Goal: Transaction & Acquisition: Purchase product/service

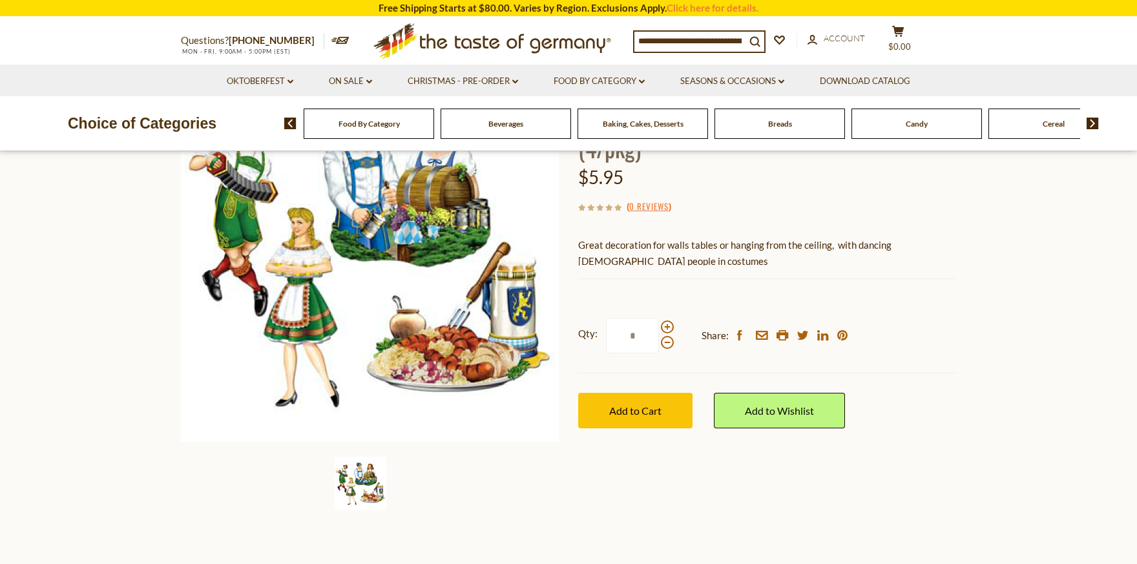
scroll to position [226, 0]
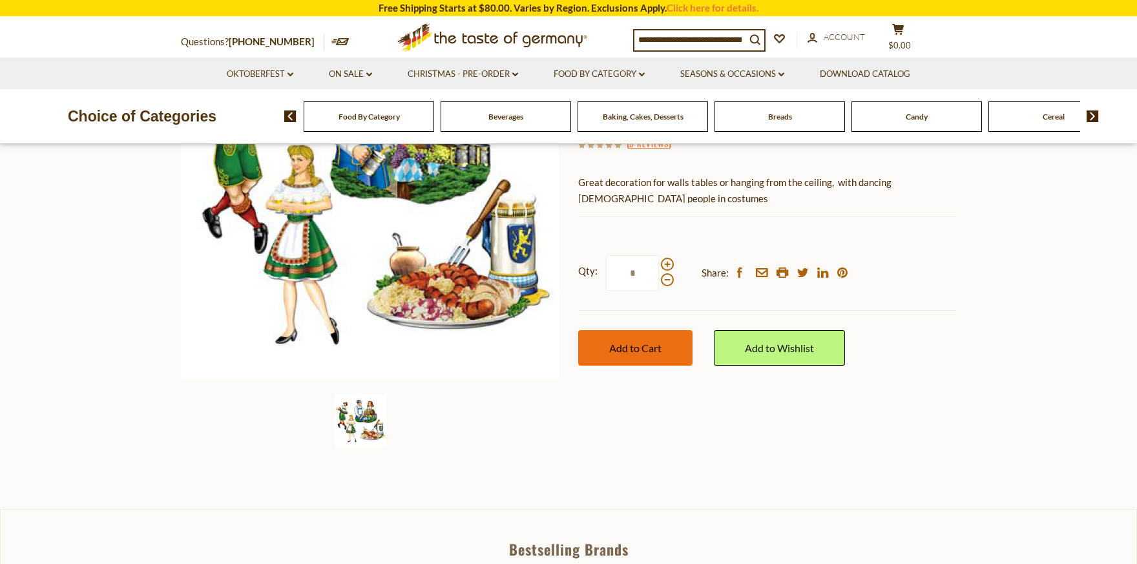
click at [629, 355] on button "Add to Cart" at bounding box center [635, 348] width 114 height 36
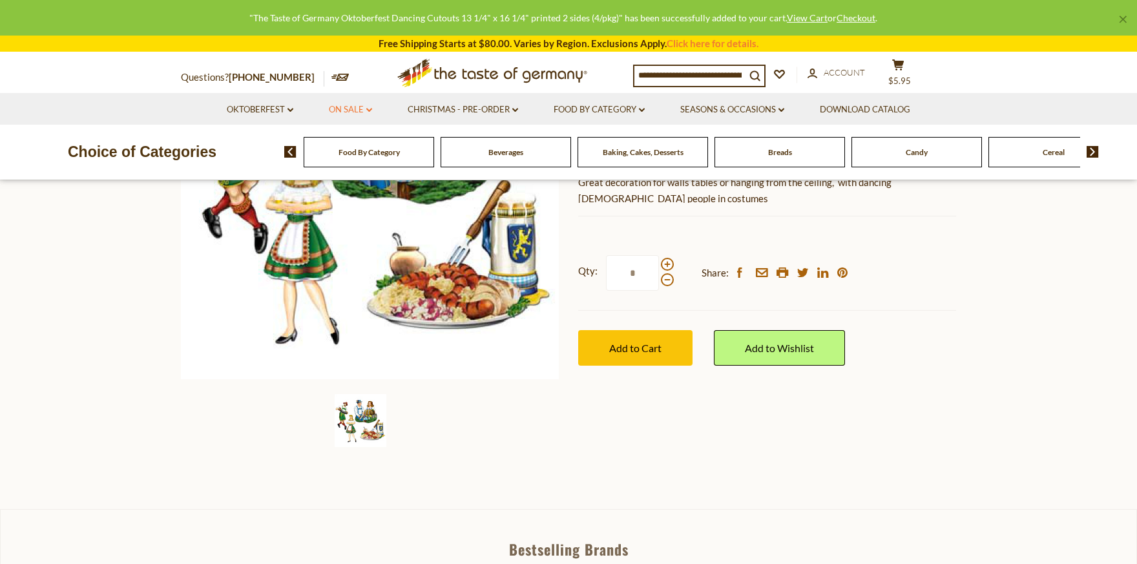
click at [341, 111] on link "On Sale dropdown_arrow" at bounding box center [350, 110] width 43 height 14
click at [255, 107] on link "Oktoberfest dropdown_arrow" at bounding box center [260, 110] width 67 height 14
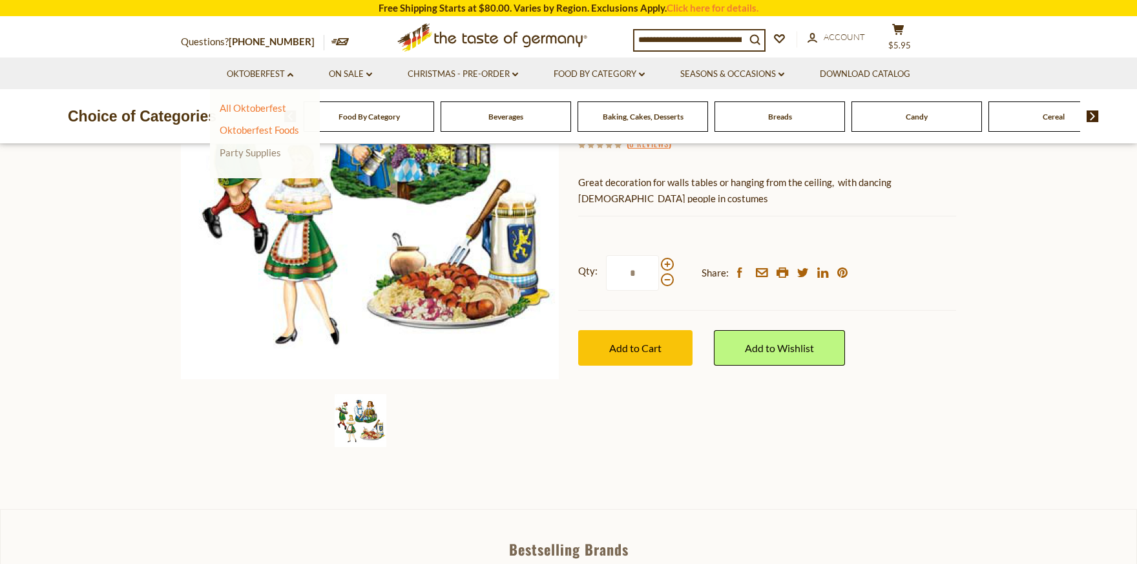
click at [253, 156] on link "Party Supplies" at bounding box center [250, 153] width 61 height 12
